Goal: Answer question/provide support

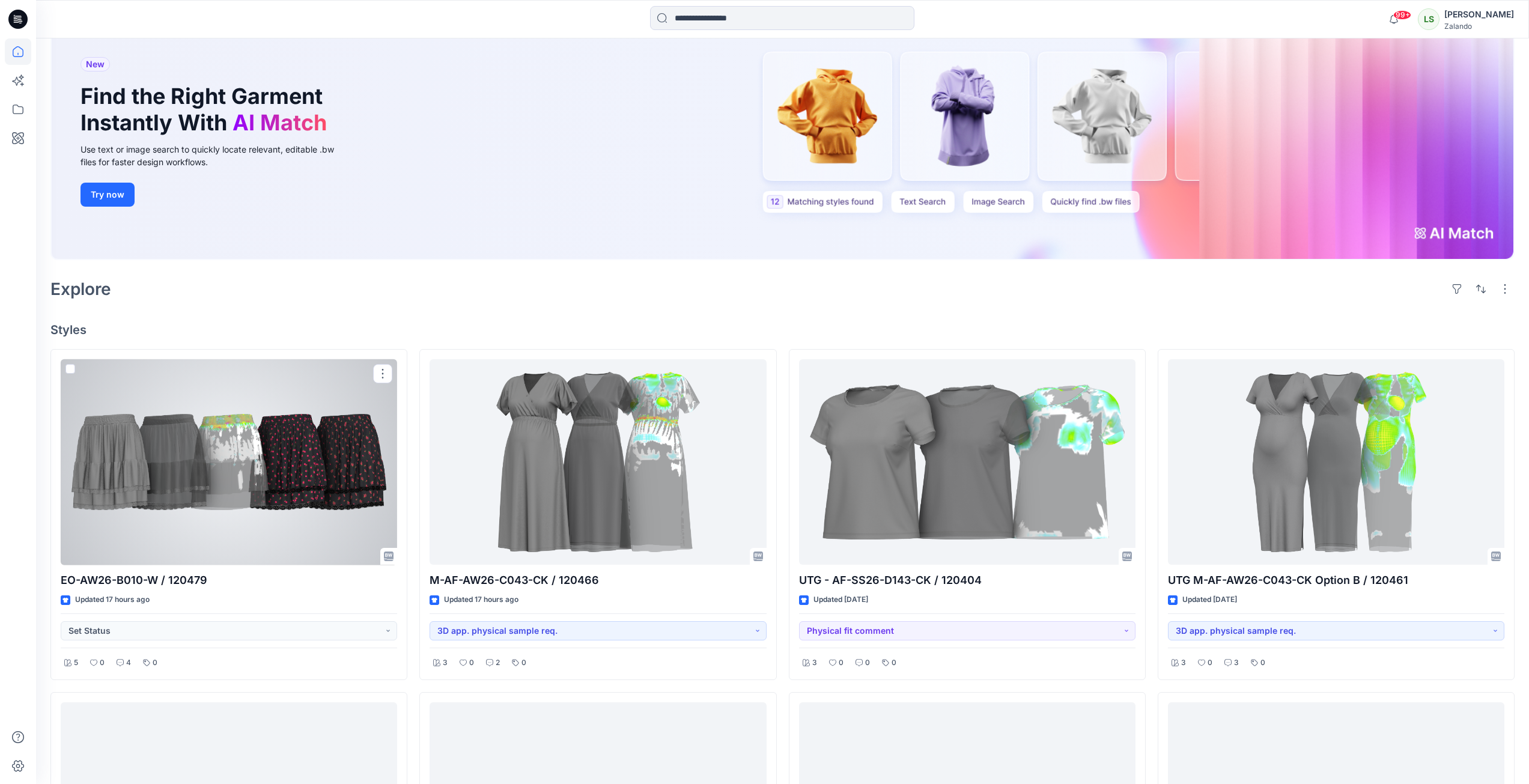
scroll to position [120, 0]
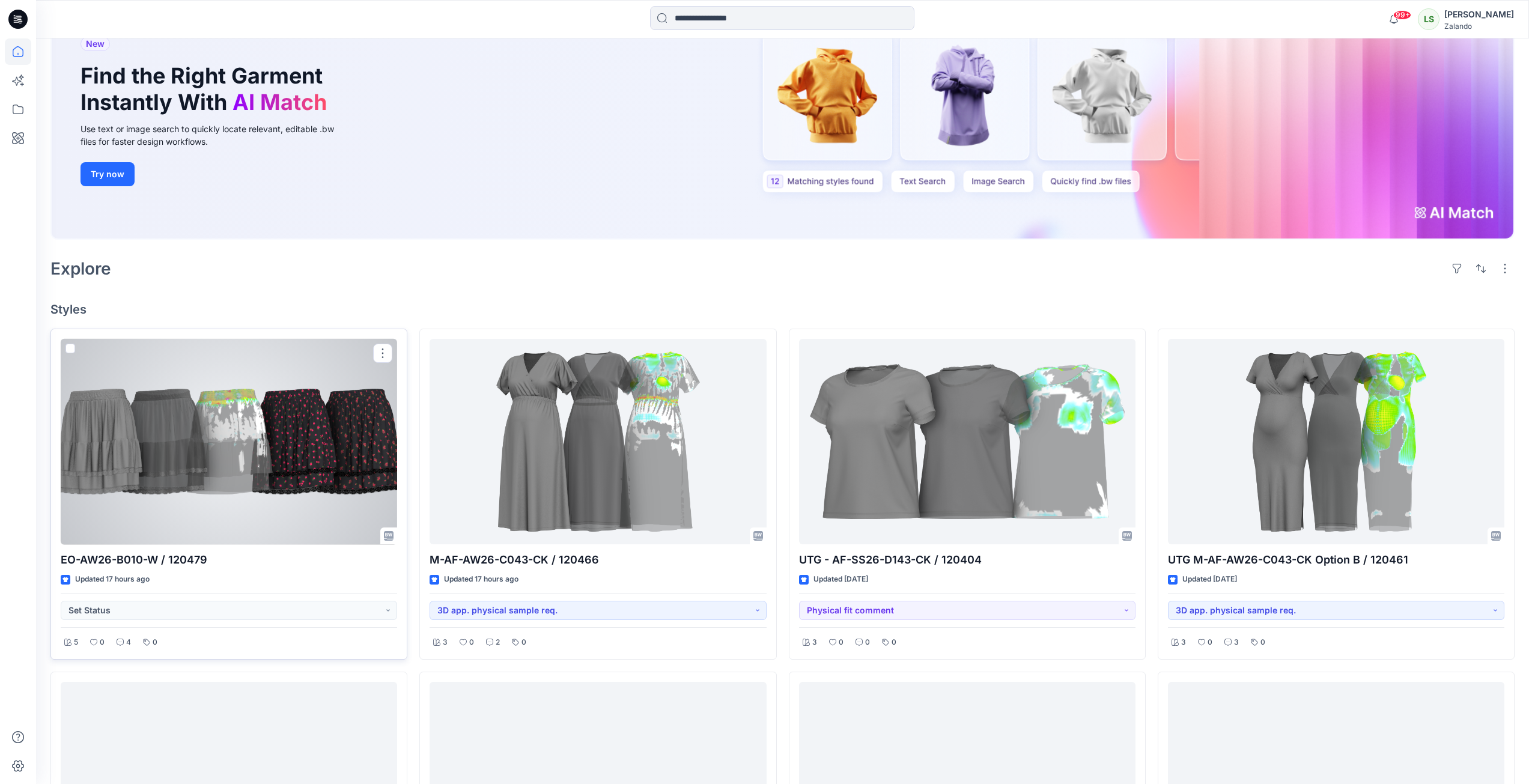
click at [265, 446] on div at bounding box center [228, 442] width 336 height 206
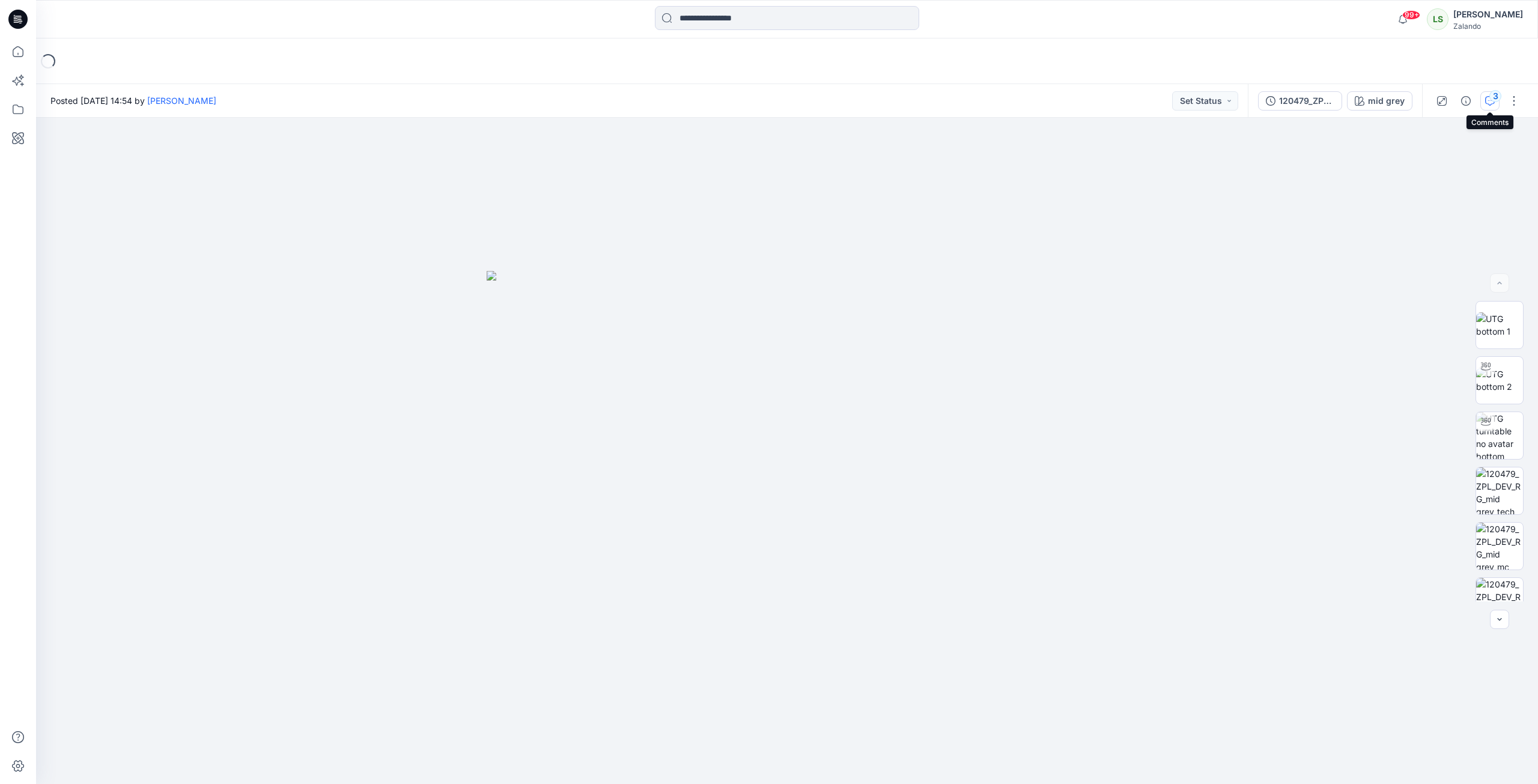
click at [1491, 100] on div "3" at bounding box center [1495, 96] width 12 height 12
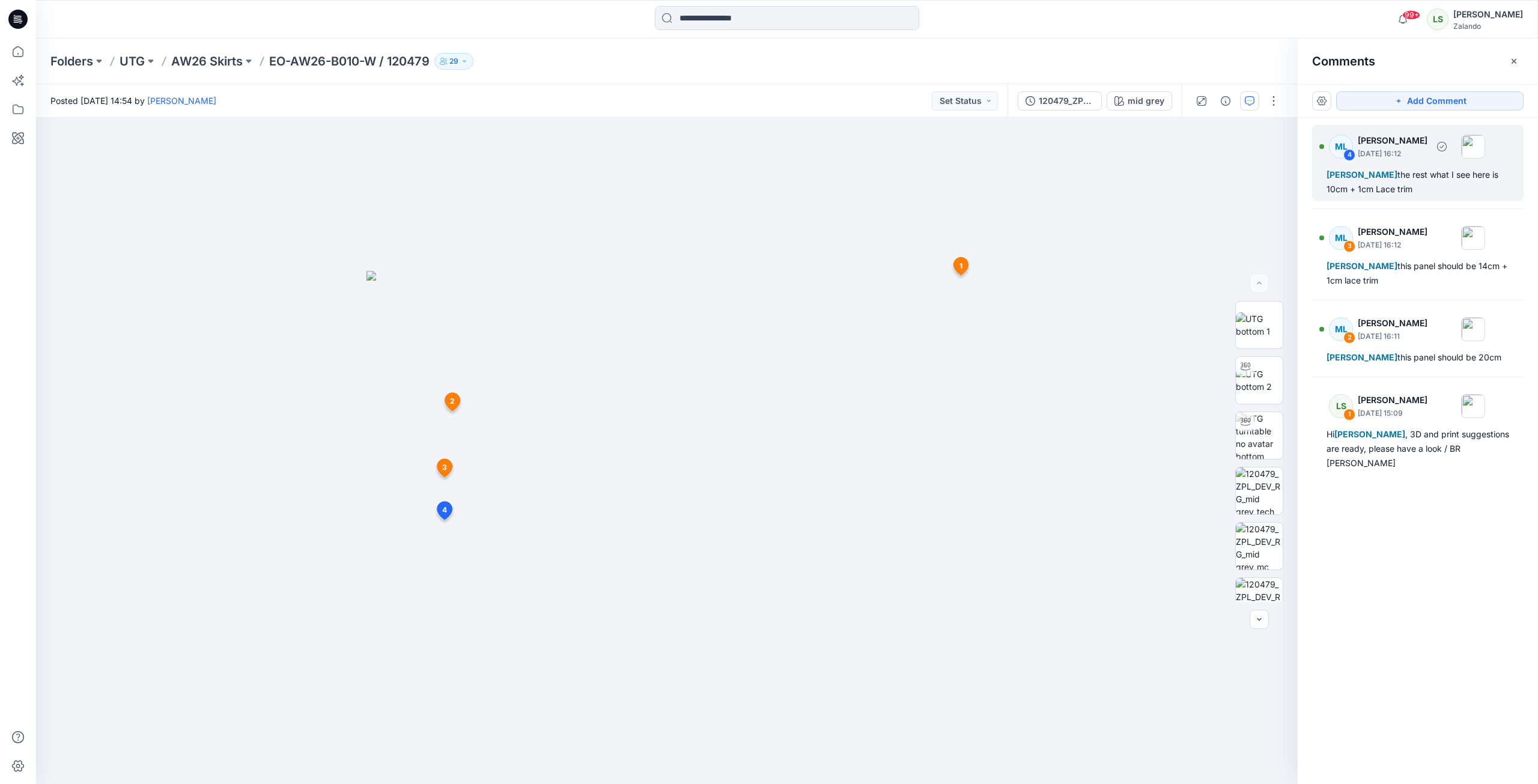
click at [1419, 189] on div "[PERSON_NAME] the rest what I see here is 10cm + 1cm Lace trim" at bounding box center [1418, 182] width 183 height 29
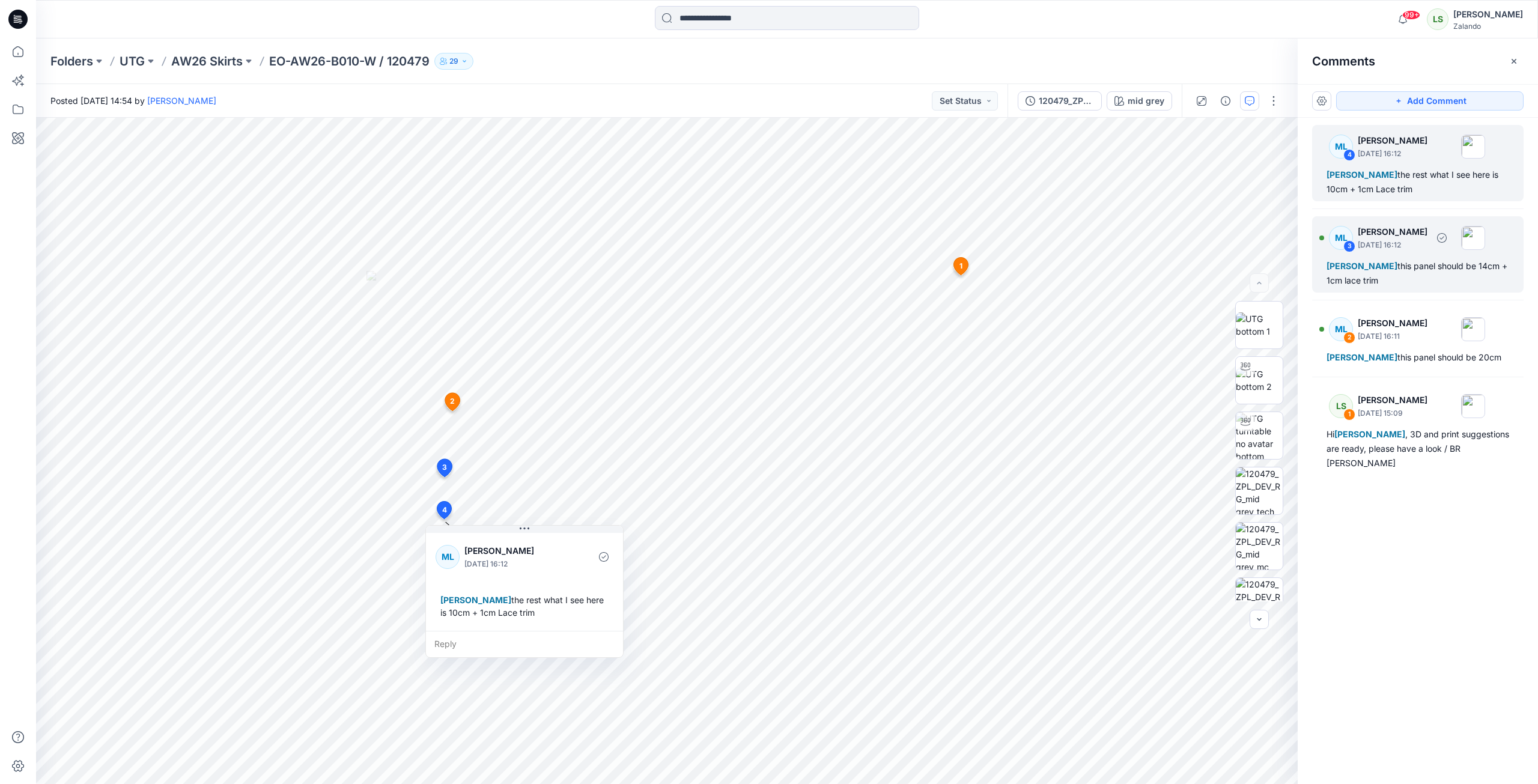
click at [1453, 270] on div "[PERSON_NAME] this panel should be 14cm + 1cm lace trim" at bounding box center [1418, 273] width 183 height 29
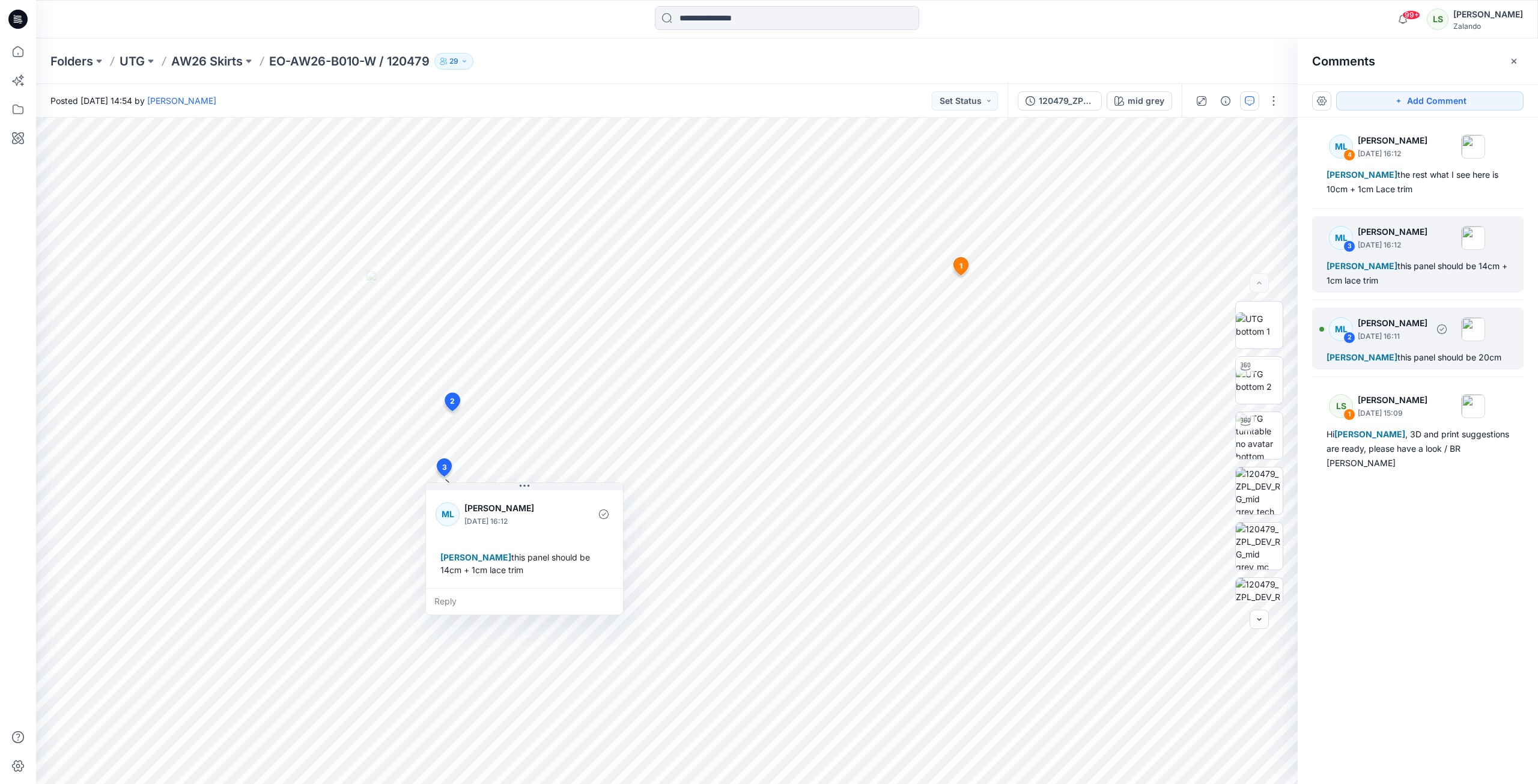
click at [1430, 357] on div "[PERSON_NAME] this panel should be 20cm" at bounding box center [1418, 358] width 183 height 15
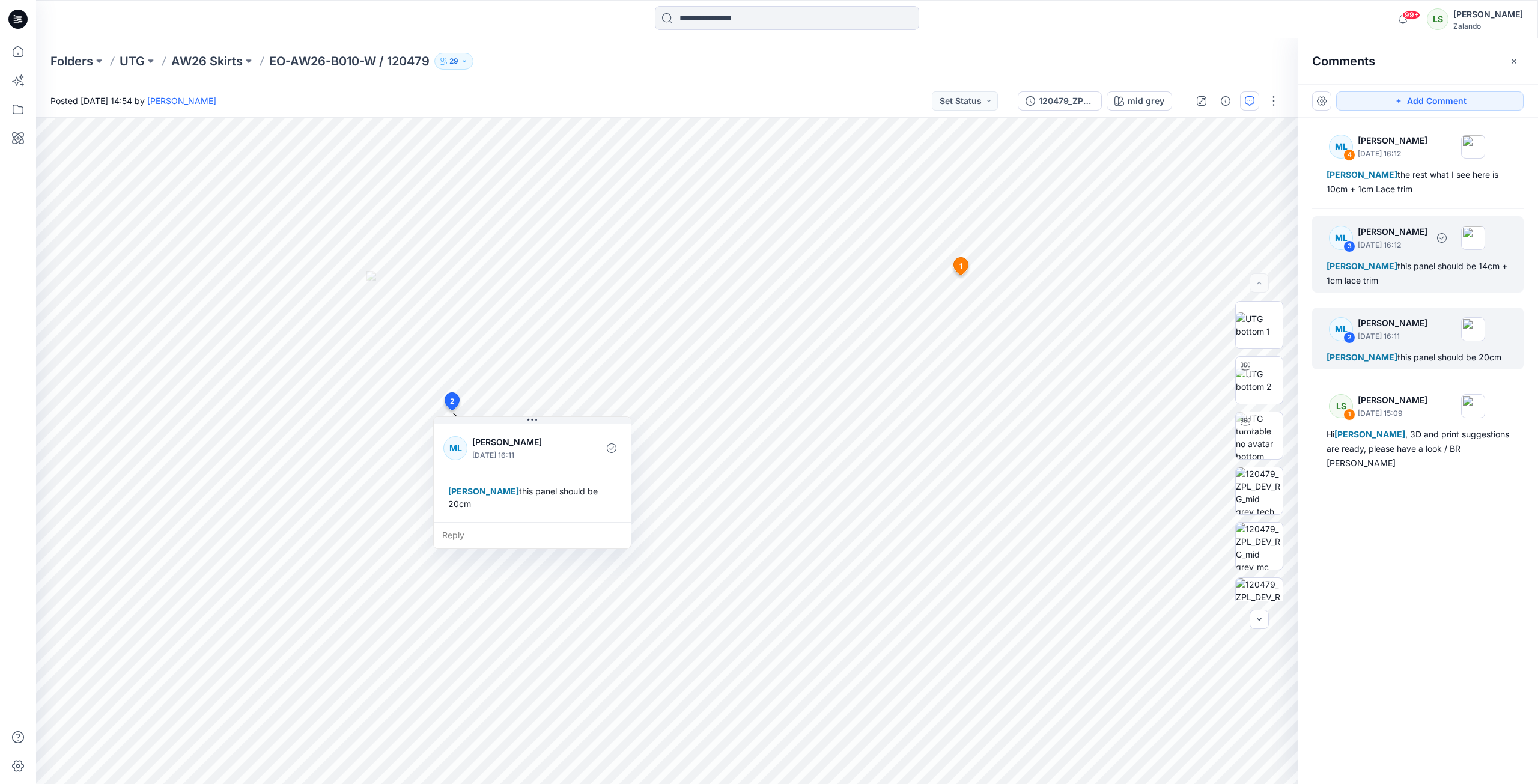
click at [1424, 275] on div "[PERSON_NAME] this panel should be 14cm + 1cm lace trim" at bounding box center [1418, 273] width 183 height 29
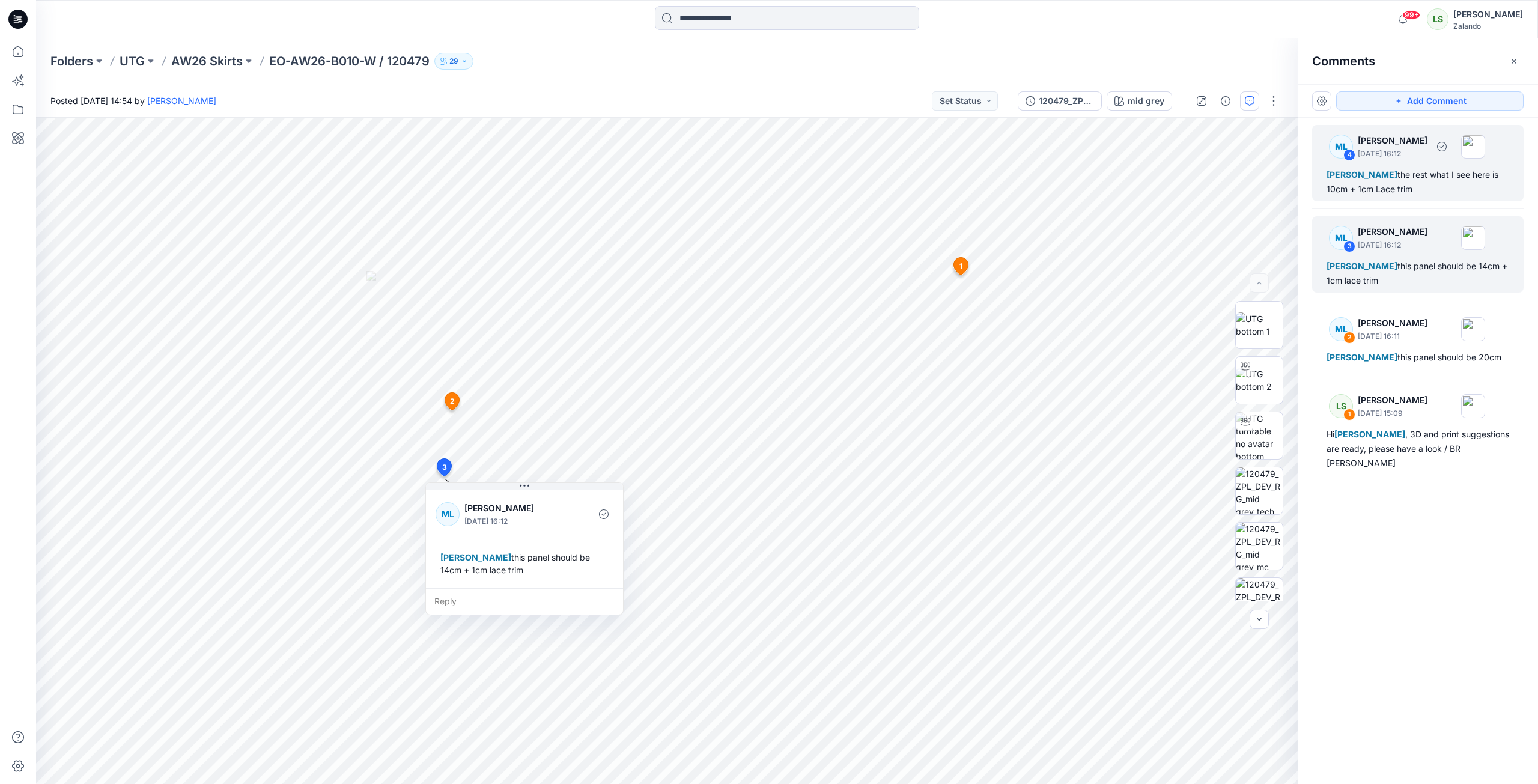
click at [1418, 194] on div "[PERSON_NAME] the rest what I see here is 10cm + 1cm Lace trim" at bounding box center [1418, 182] width 183 height 29
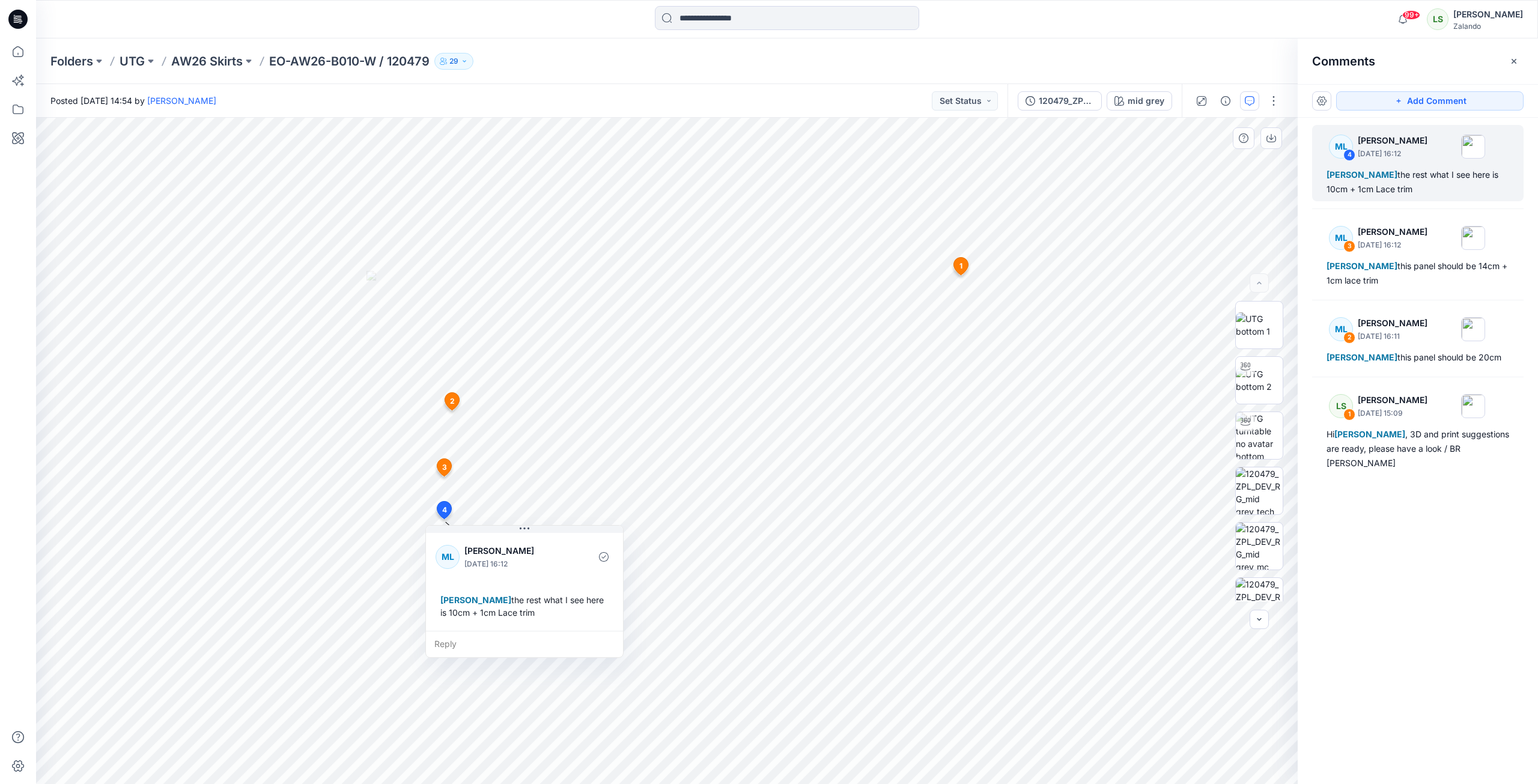
click at [958, 272] on icon at bounding box center [962, 267] width 15 height 18
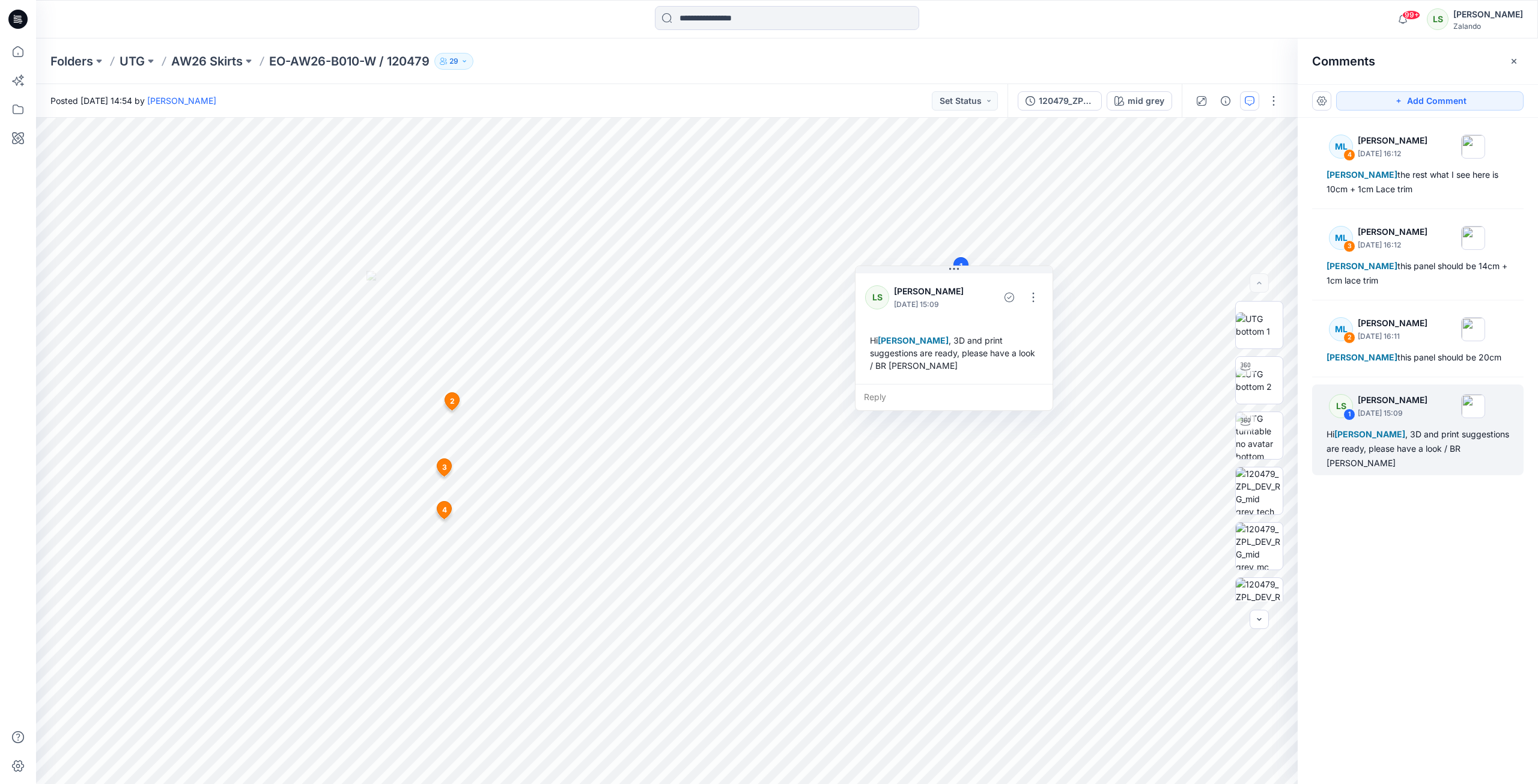
click at [1403, 523] on div "ML 4 [PERSON_NAME] [DATE] 16:12 [PERSON_NAME] the rest what I see here is 10cm …" at bounding box center [1418, 428] width 240 height 621
